Goal: Task Accomplishment & Management: Complete application form

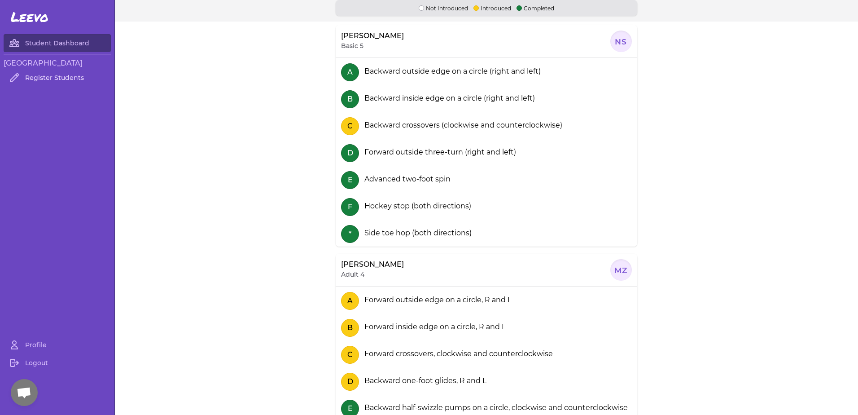
click at [51, 82] on link "Register Students" at bounding box center [57, 78] width 107 height 18
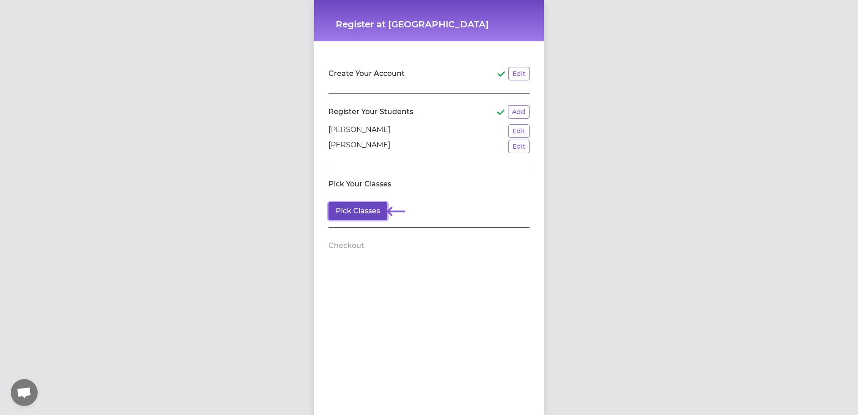
click at [365, 210] on button "Pick Classes" at bounding box center [358, 211] width 59 height 18
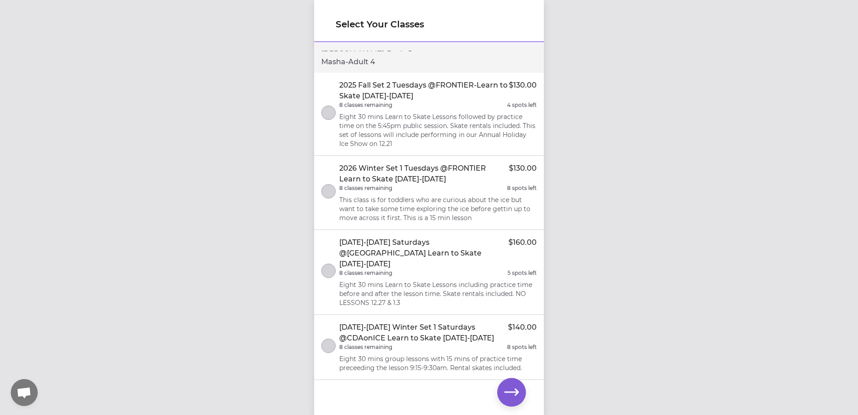
scroll to position [546, 0]
